Goal: Find specific page/section: Find specific page/section

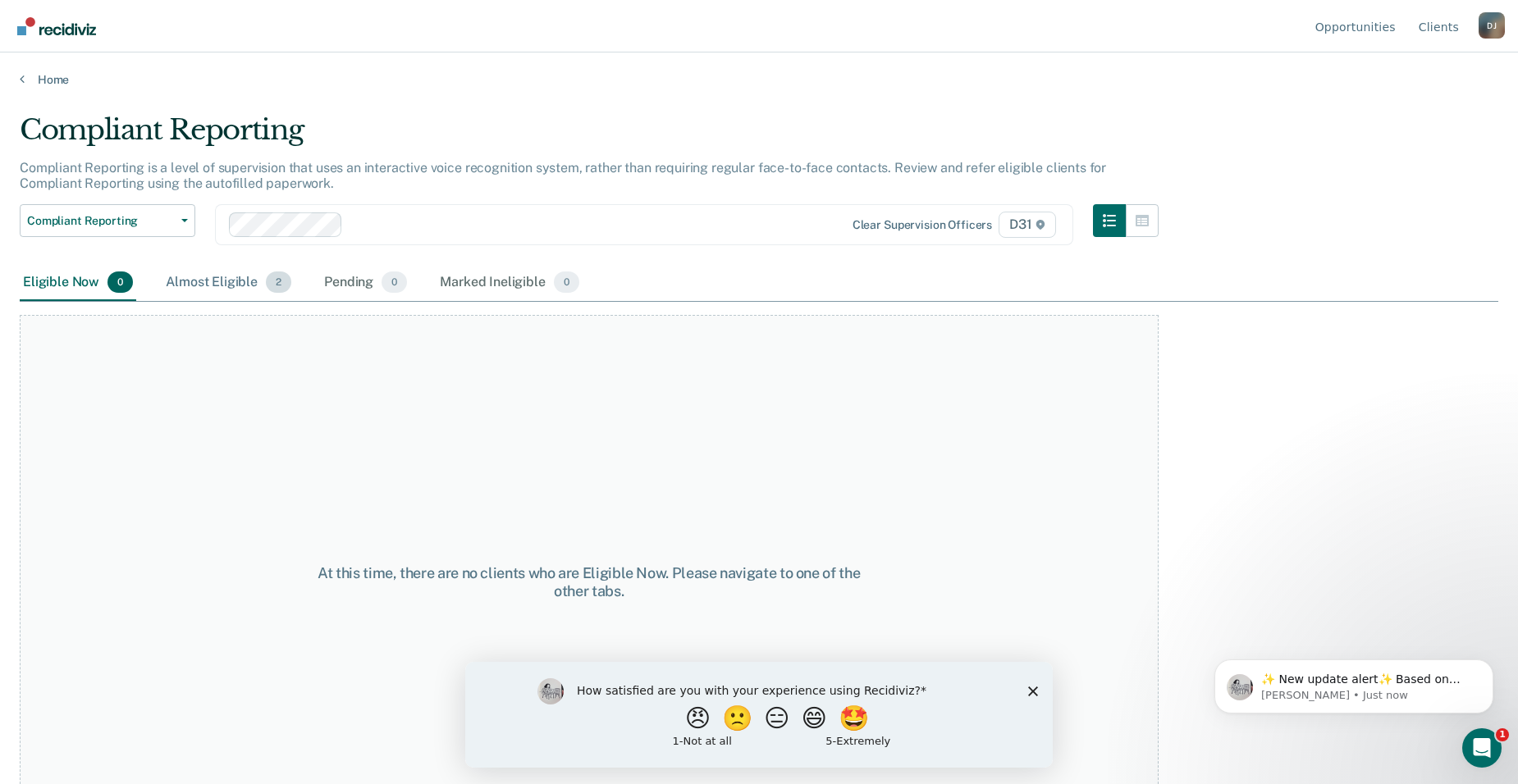
click at [208, 283] on div "Almost Eligible 2" at bounding box center [228, 282] width 132 height 36
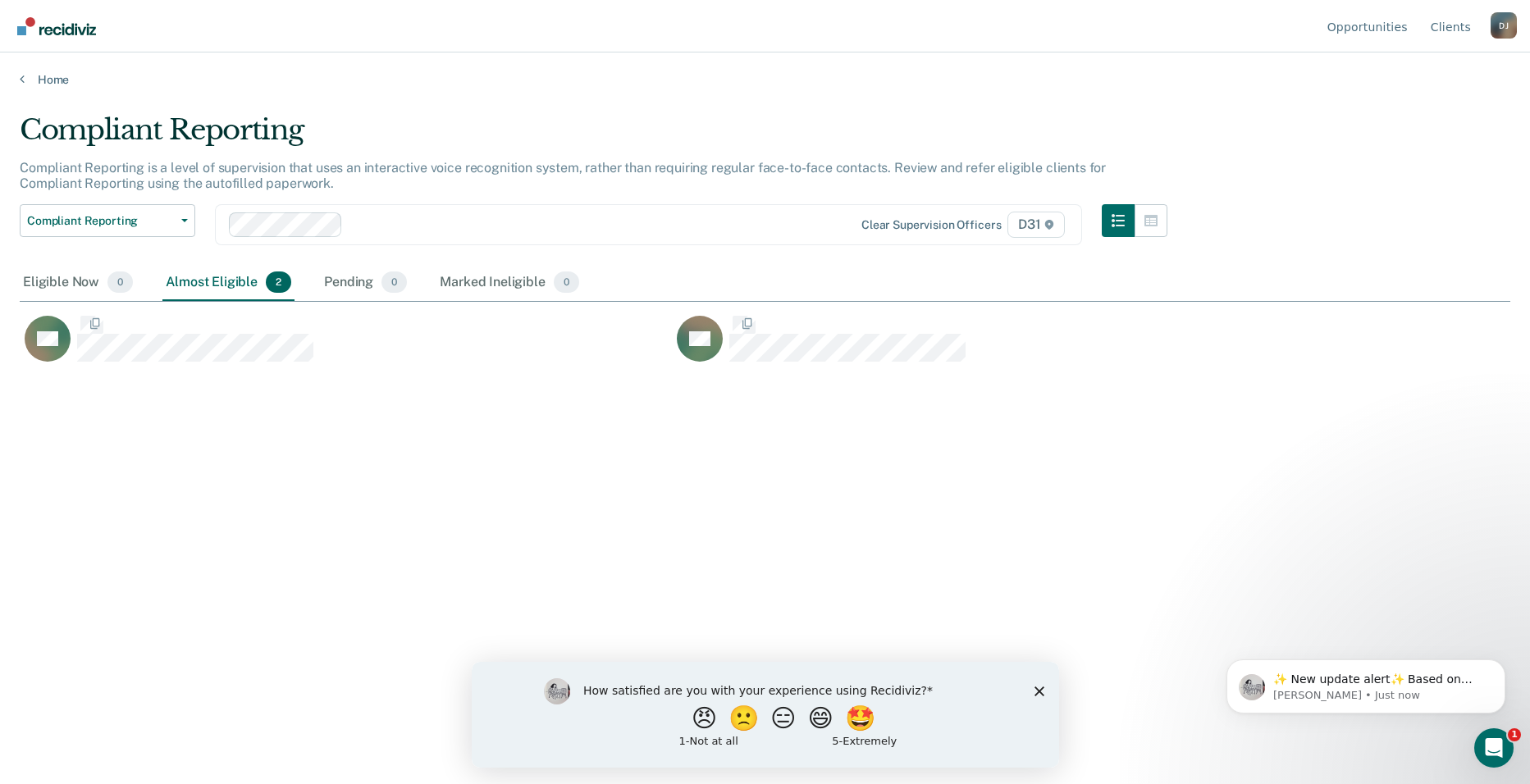
scroll to position [536, 1478]
click at [344, 289] on div "Pending 0" at bounding box center [365, 282] width 89 height 36
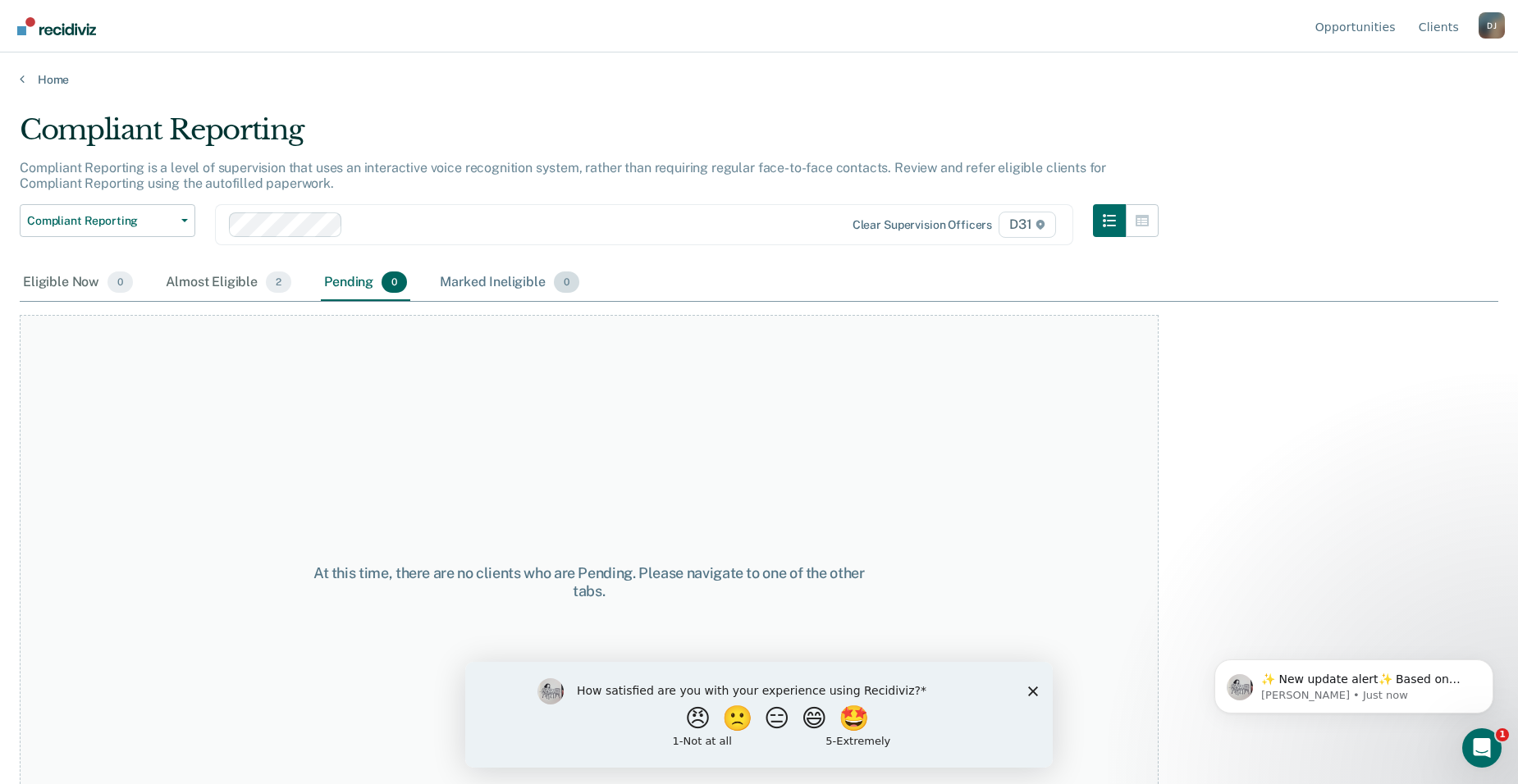
click at [464, 286] on div "Marked Ineligible 0" at bounding box center [509, 282] width 146 height 36
click at [364, 290] on div "Pending 0" at bounding box center [365, 282] width 89 height 36
click at [53, 267] on div "Eligible Now 0" at bounding box center [78, 282] width 117 height 36
click at [203, 279] on div "Almost Eligible 2" at bounding box center [228, 282] width 132 height 36
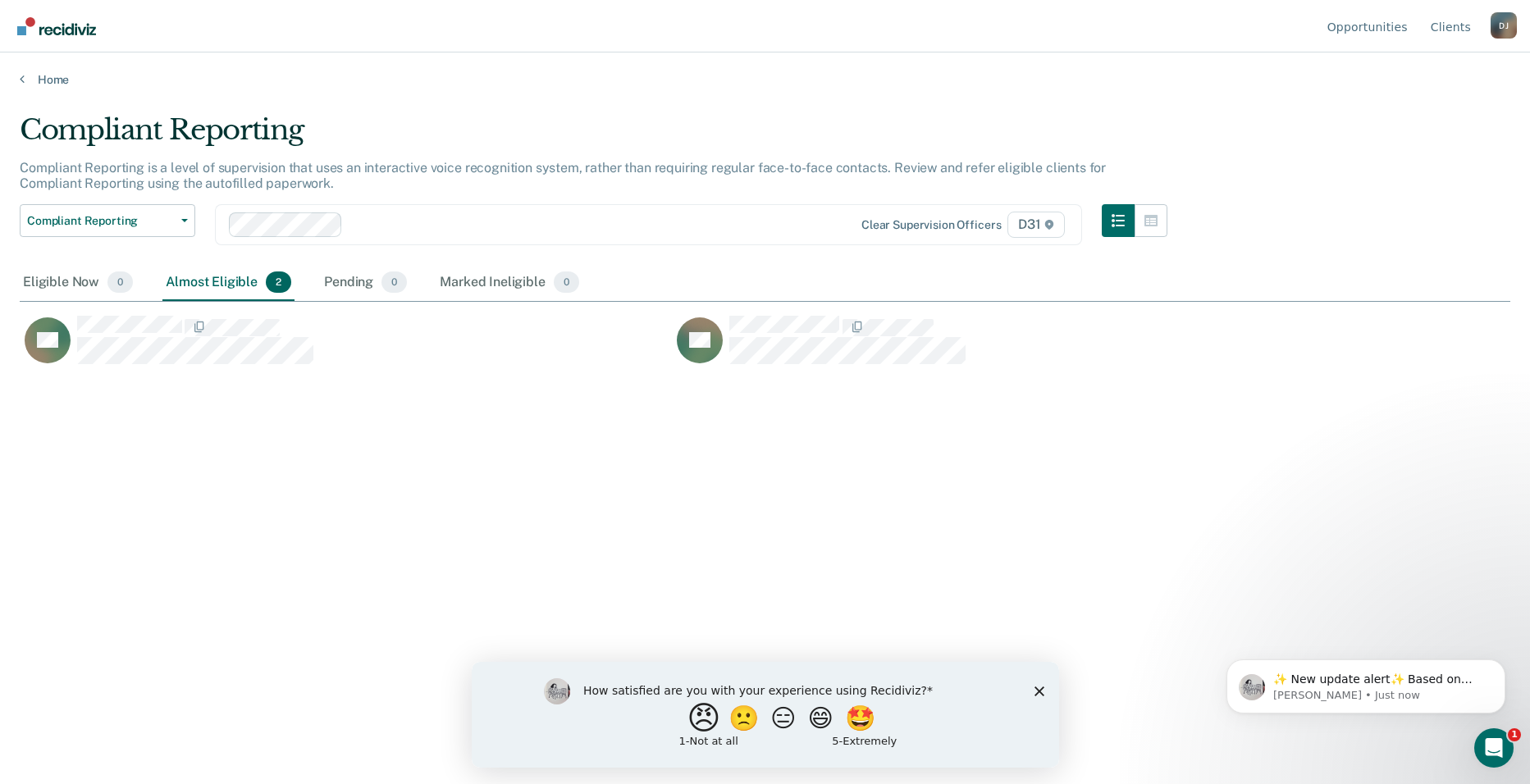
click at [686, 715] on button "😠" at bounding box center [705, 717] width 38 height 32
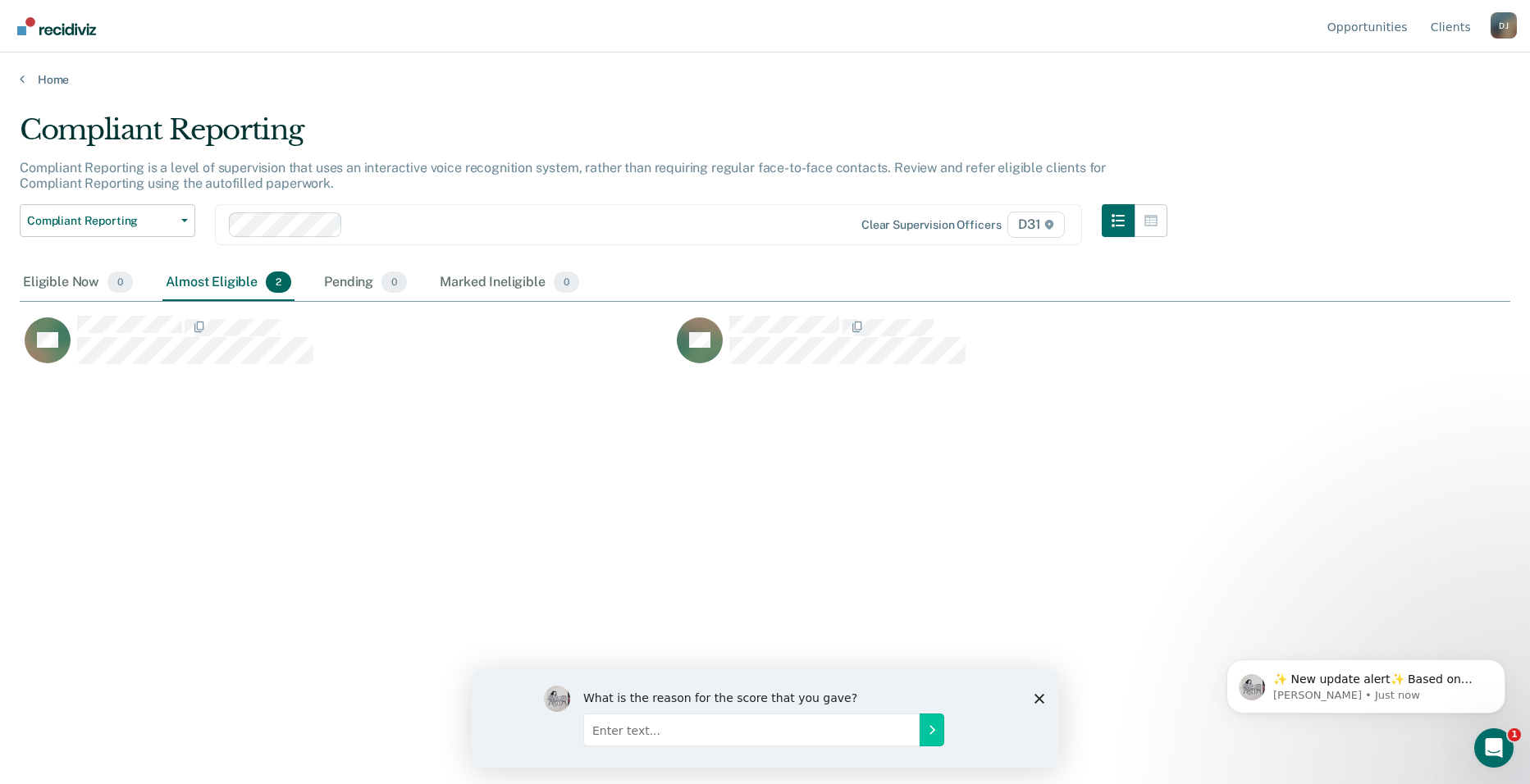
click at [1043, 703] on div "What is the reason for the score that you gave?" at bounding box center [765, 717] width 588 height 98
click at [1034, 695] on icon "Close survey" at bounding box center [1039, 698] width 10 height 10
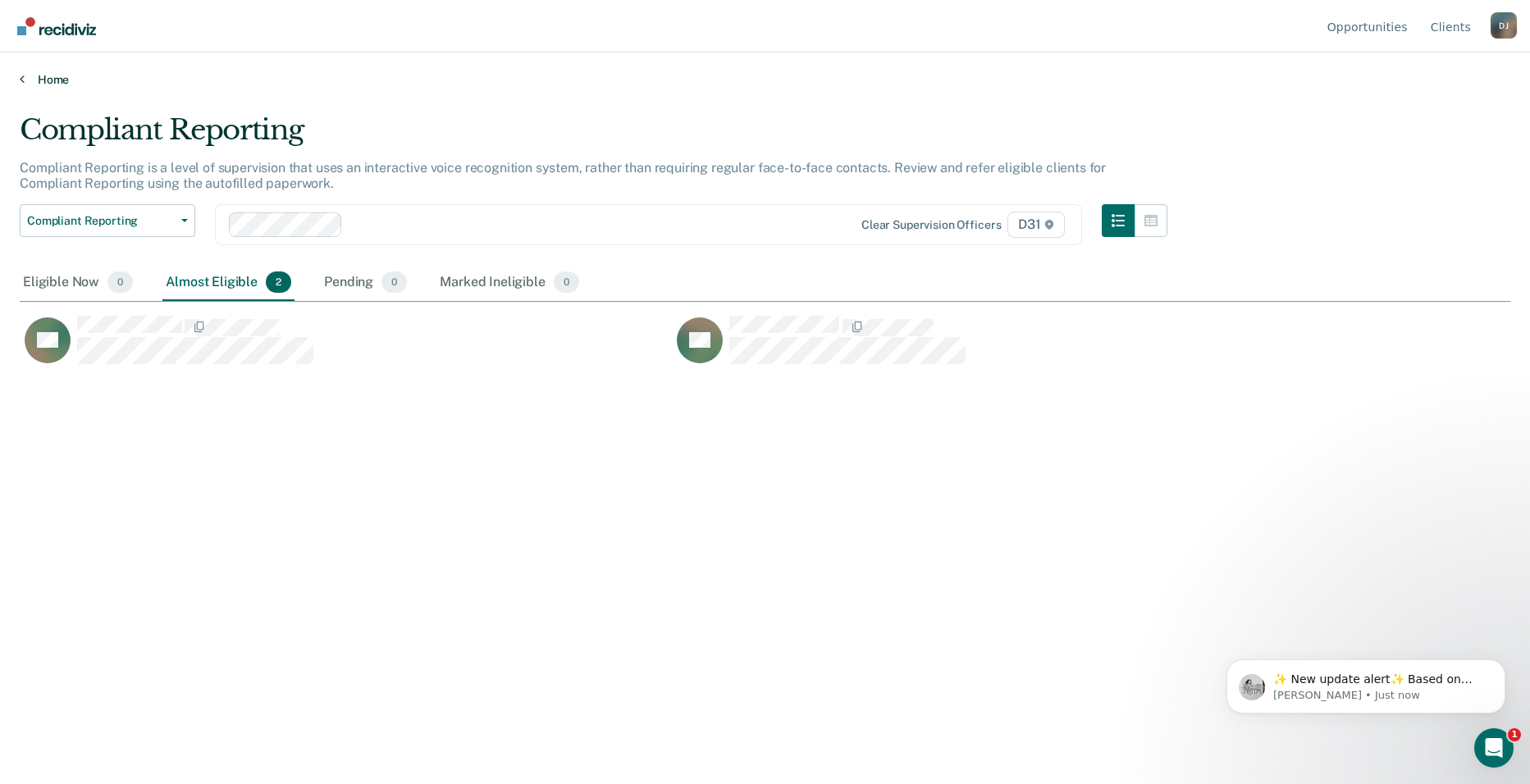
click at [33, 79] on link "Home" at bounding box center [765, 80] width 1491 height 15
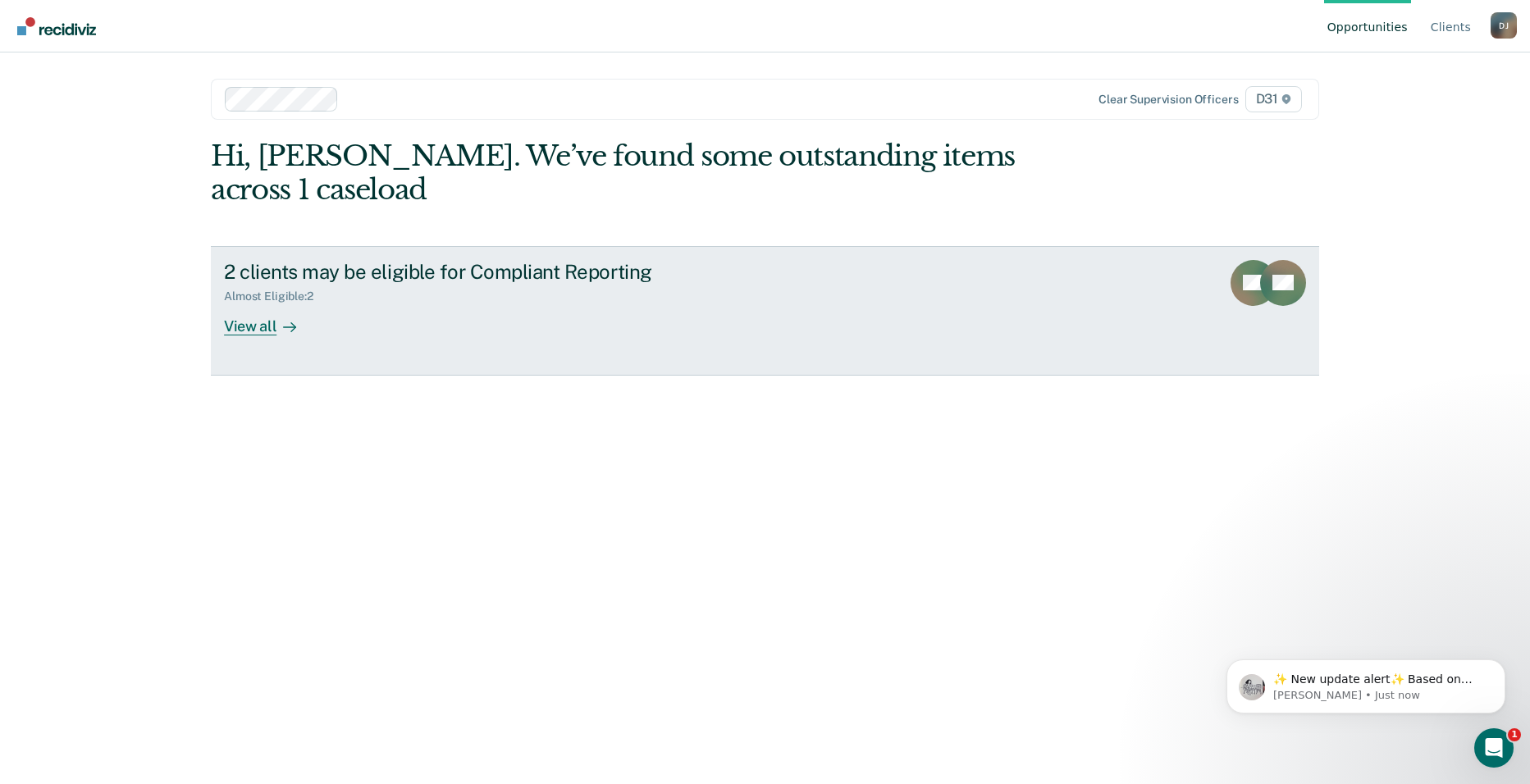
click at [307, 304] on div "View all" at bounding box center [270, 320] width 92 height 32
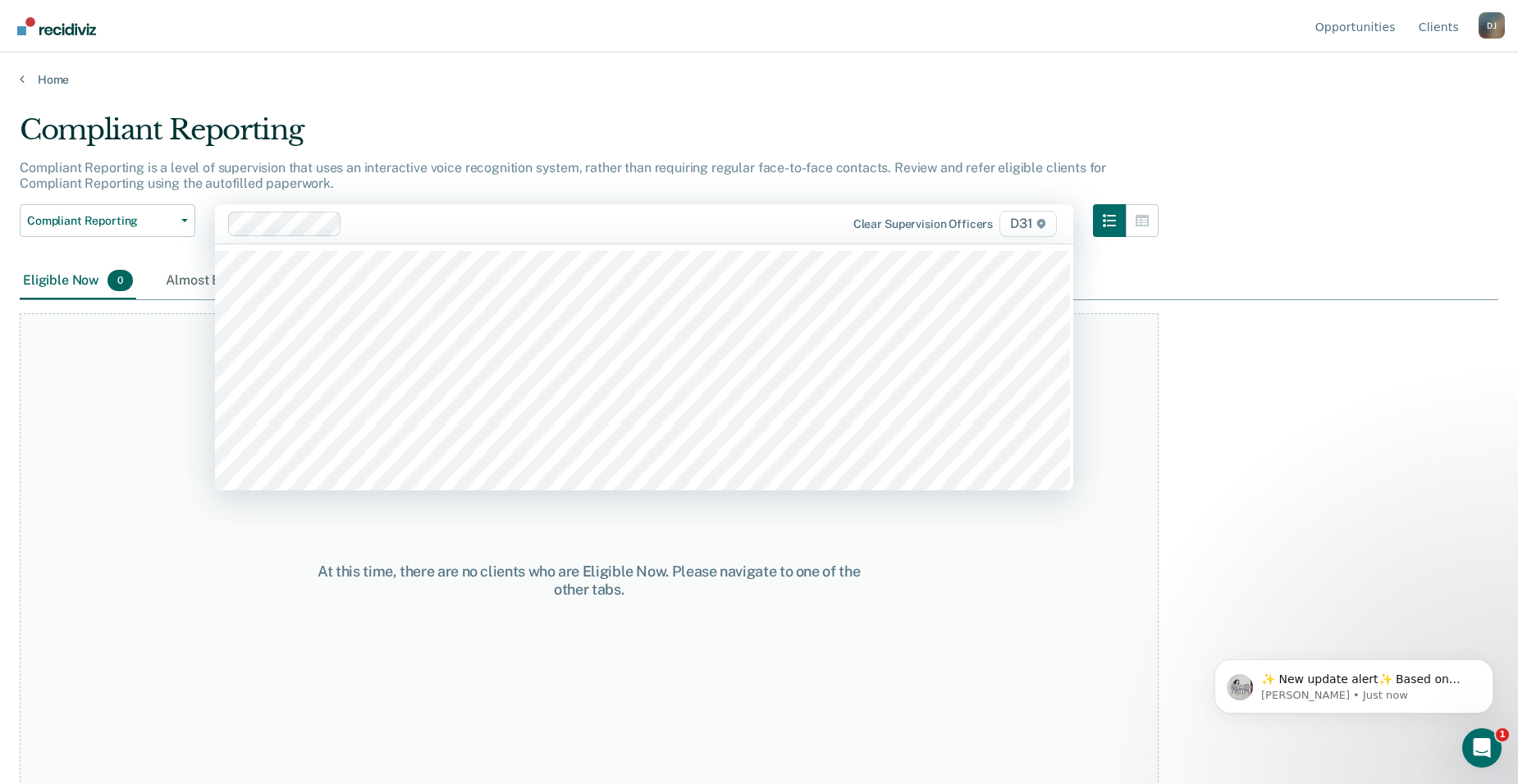
click at [747, 232] on div at bounding box center [579, 223] width 460 height 19
click at [758, 165] on p "Compliant Reporting is a level of supervision that uses an interactive voice re…" at bounding box center [563, 175] width 1087 height 31
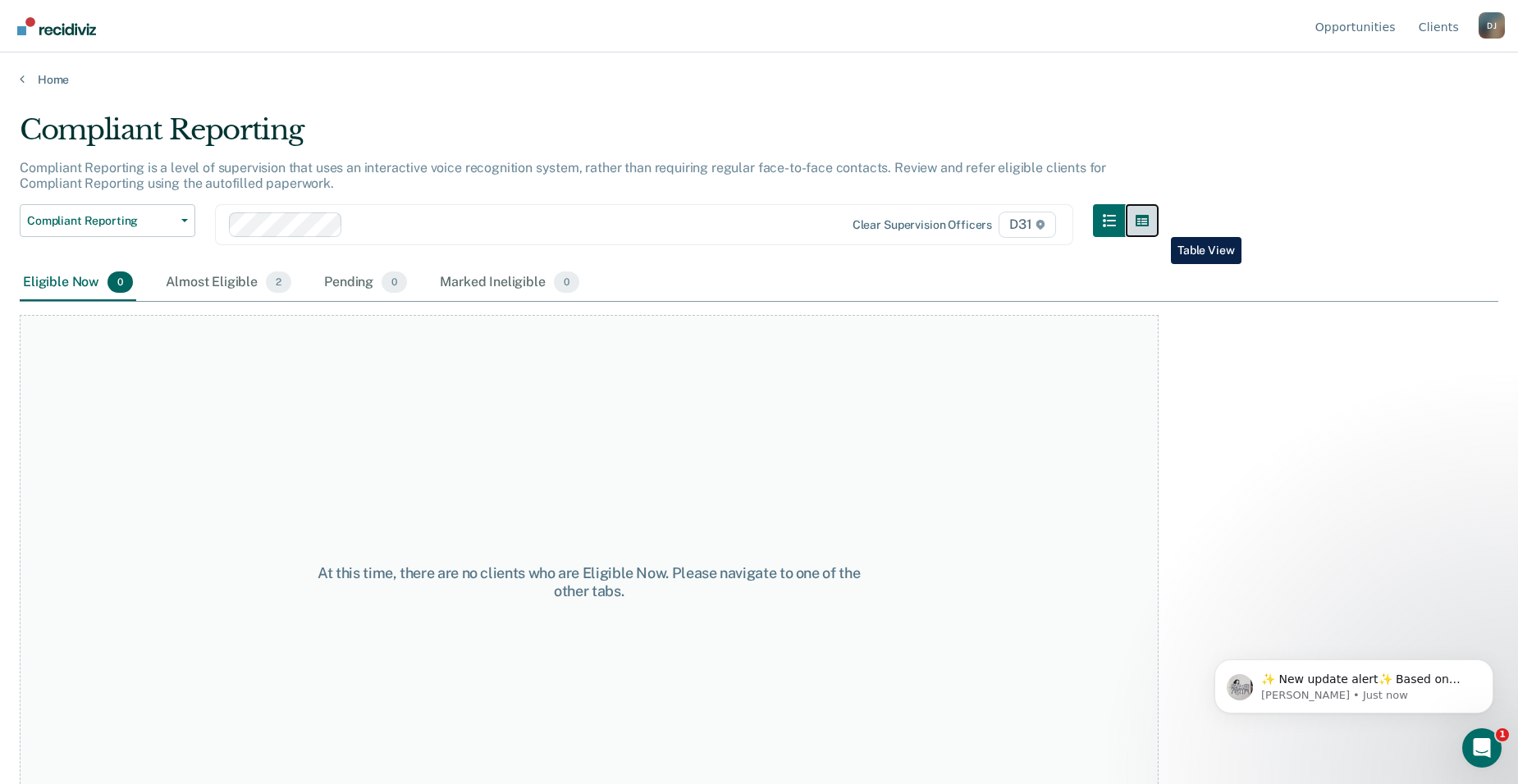
click at [1159, 225] on button "button" at bounding box center [1142, 220] width 32 height 32
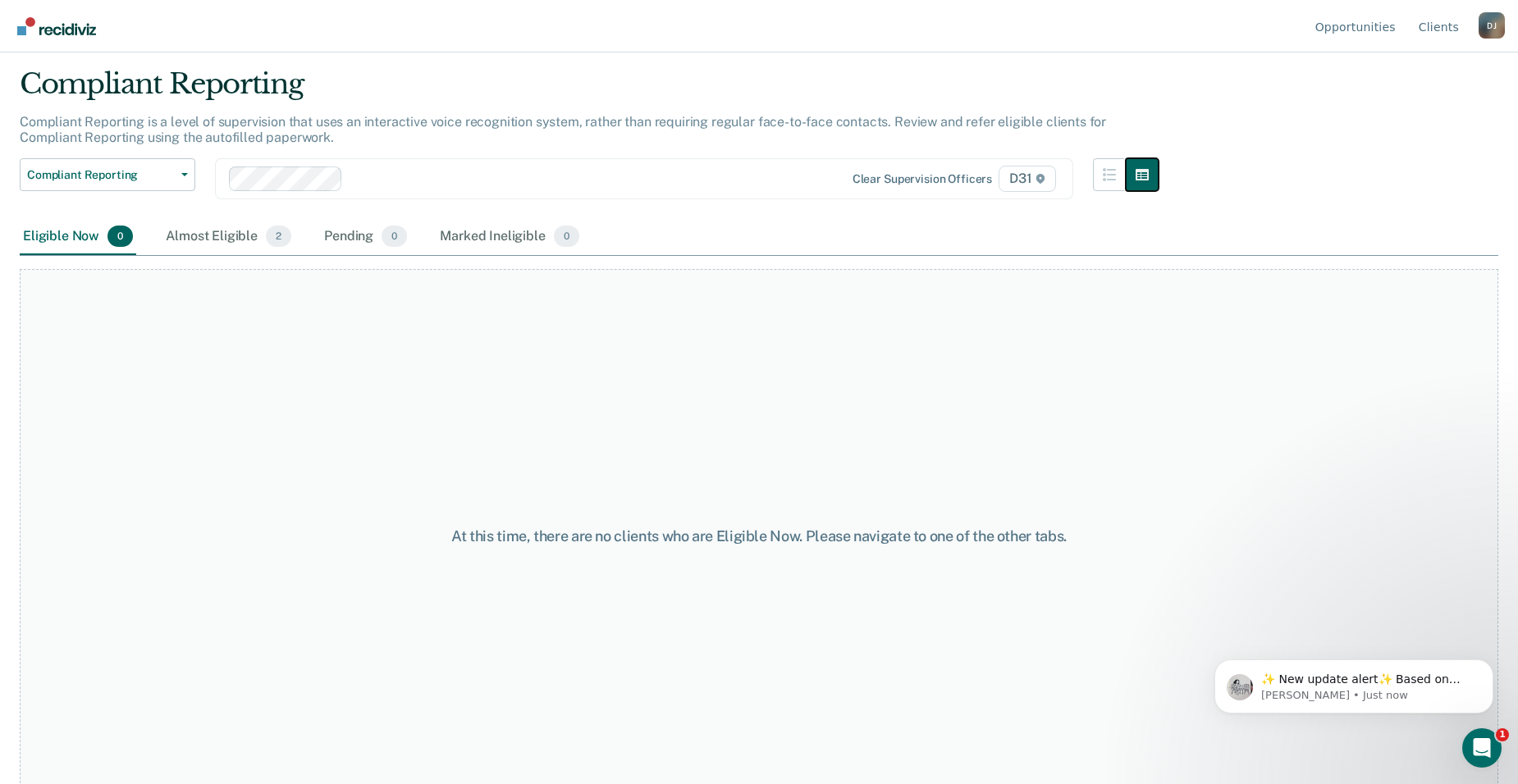
scroll to position [66, 0]
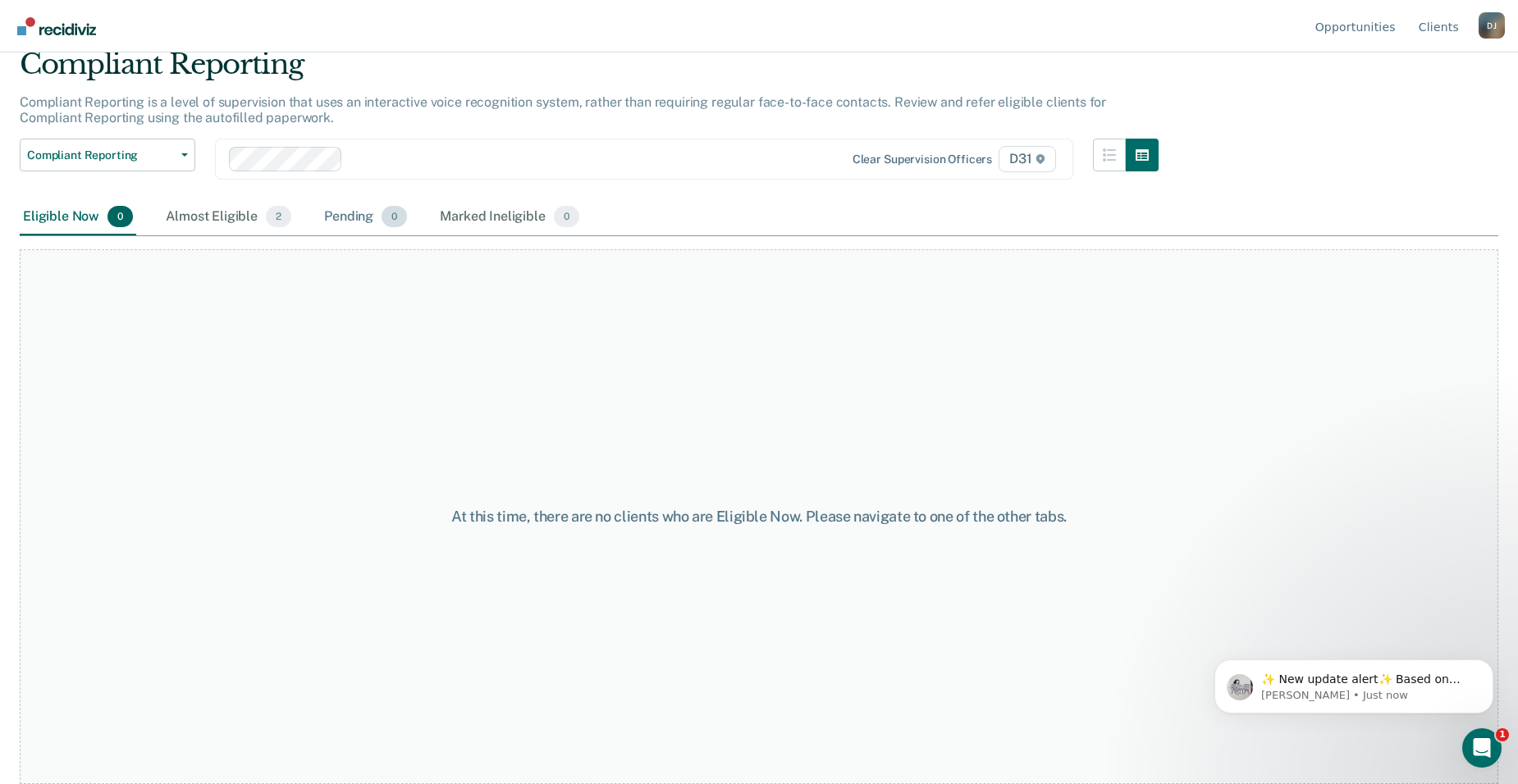
click at [361, 211] on div "Pending 0" at bounding box center [365, 216] width 89 height 36
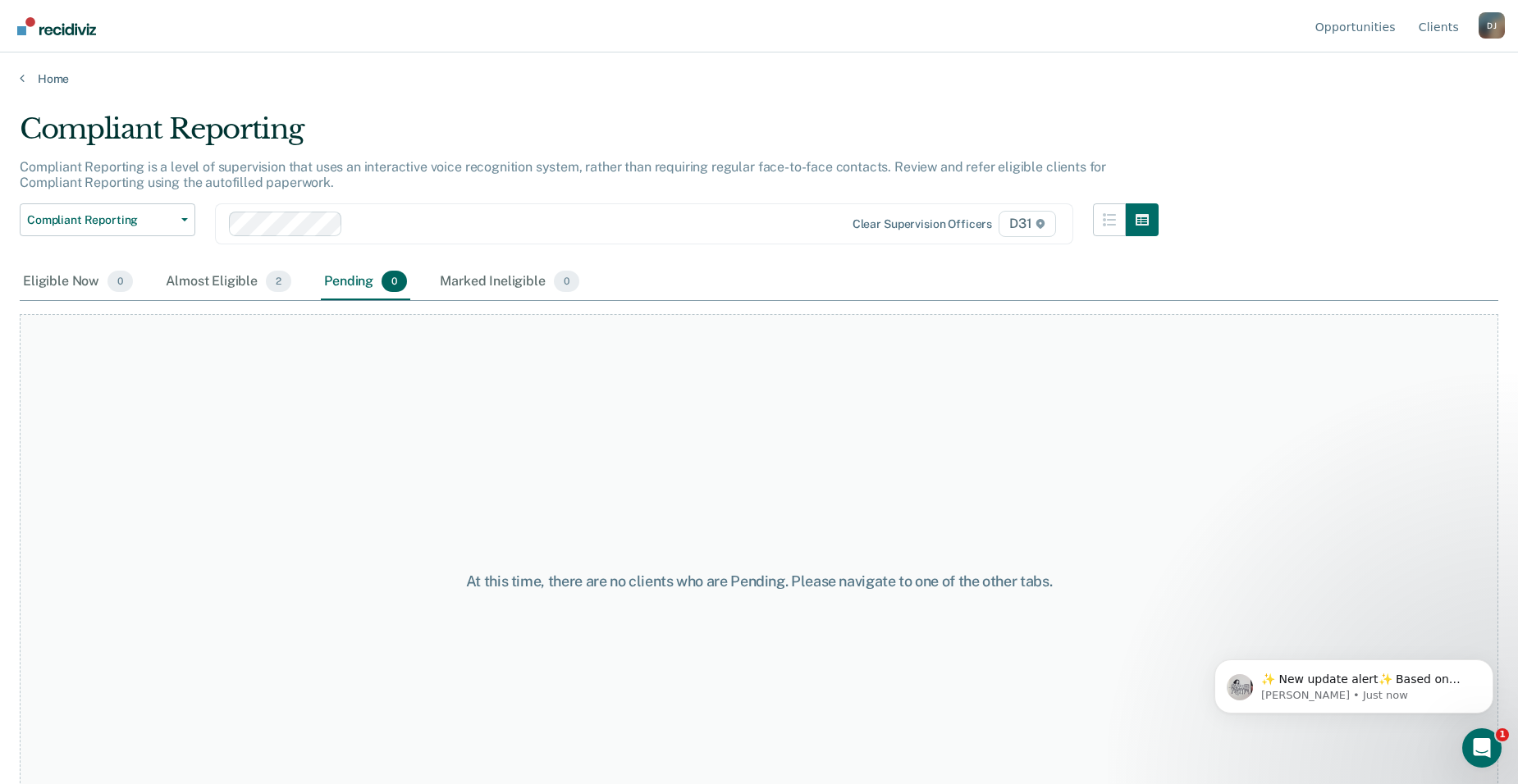
scroll to position [0, 0]
click at [1444, 23] on link "Client s" at bounding box center [1439, 26] width 47 height 52
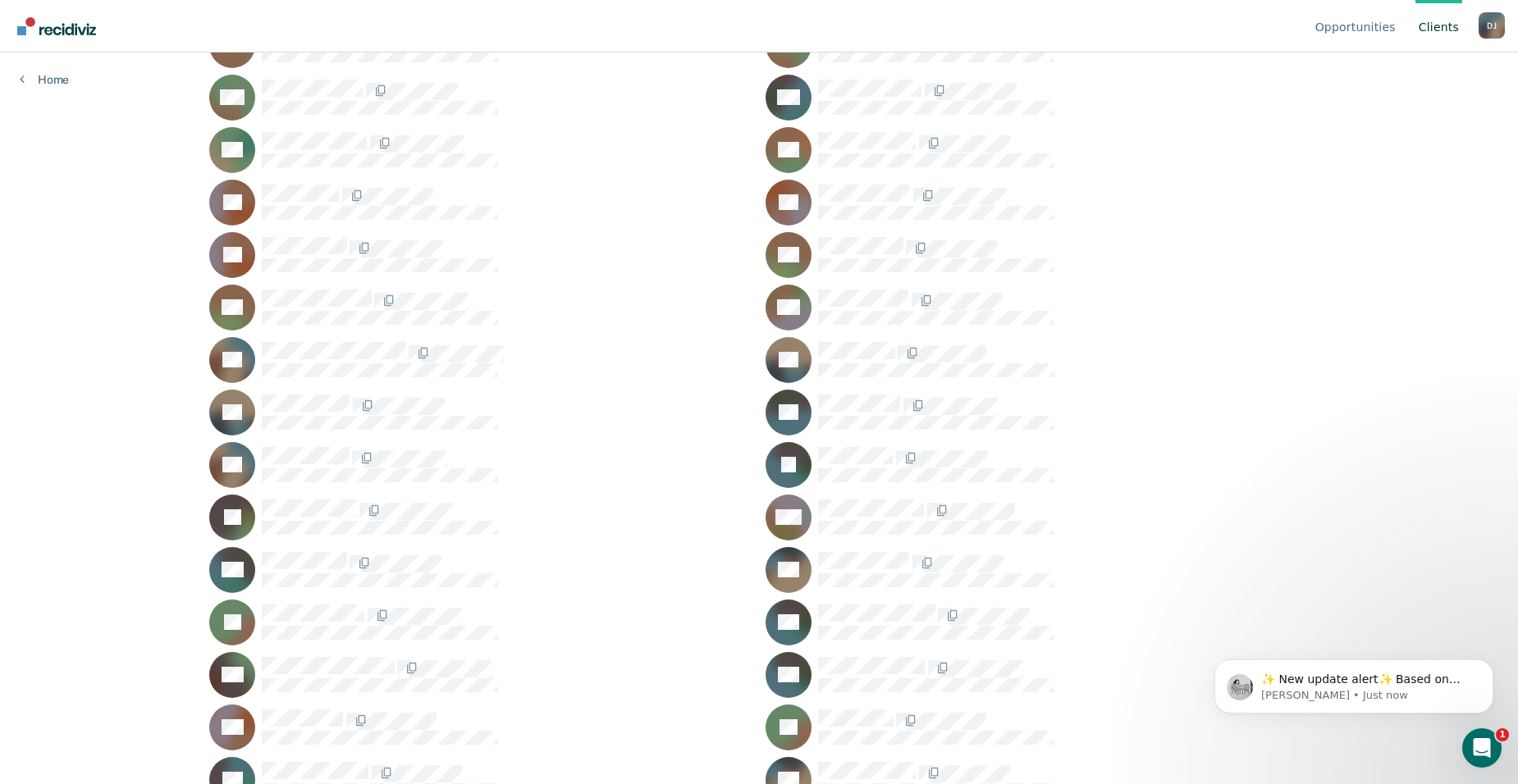
scroll to position [656, 0]
